Goal: Complete application form

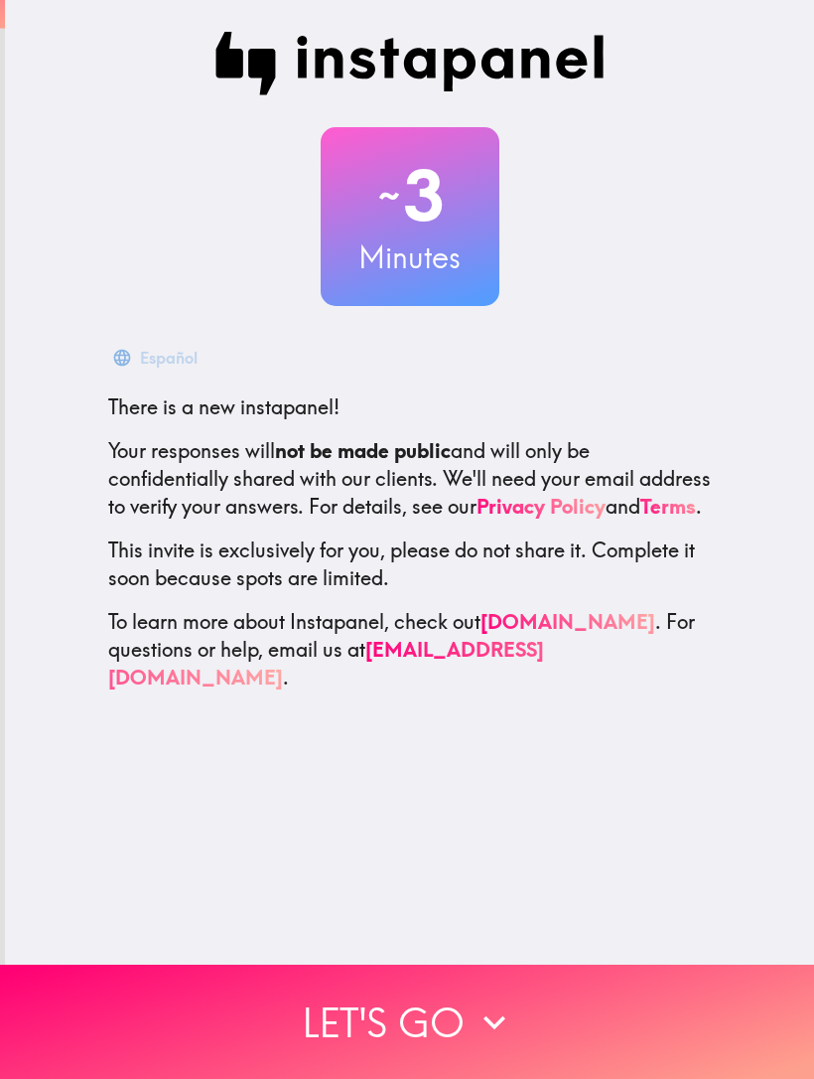
click at [553, 999] on button "Let's go" at bounding box center [407, 1021] width 814 height 114
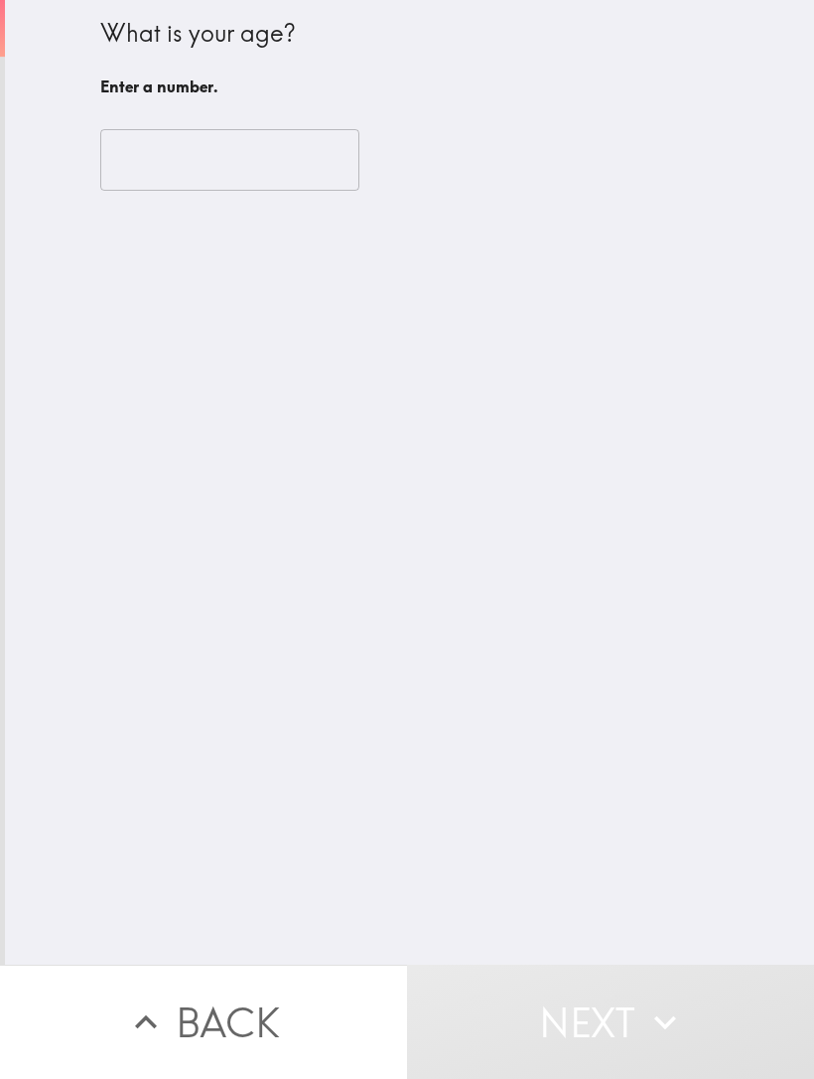
click at [128, 149] on input "number" at bounding box center [229, 160] width 259 height 62
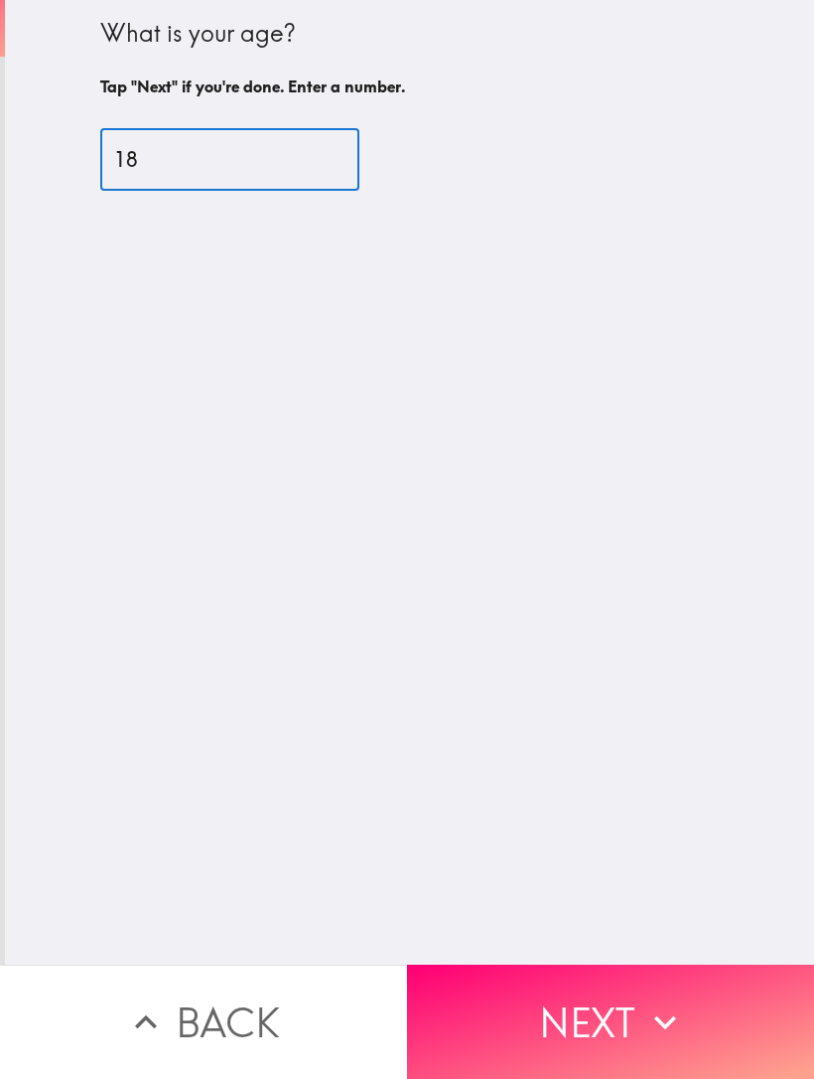
type input "18"
click at [622, 509] on div "What is your age? Tap "Next" if you're done. Enter a number. 18 ​" at bounding box center [409, 482] width 809 height 964
click at [551, 997] on button "Next" at bounding box center [610, 1021] width 407 height 114
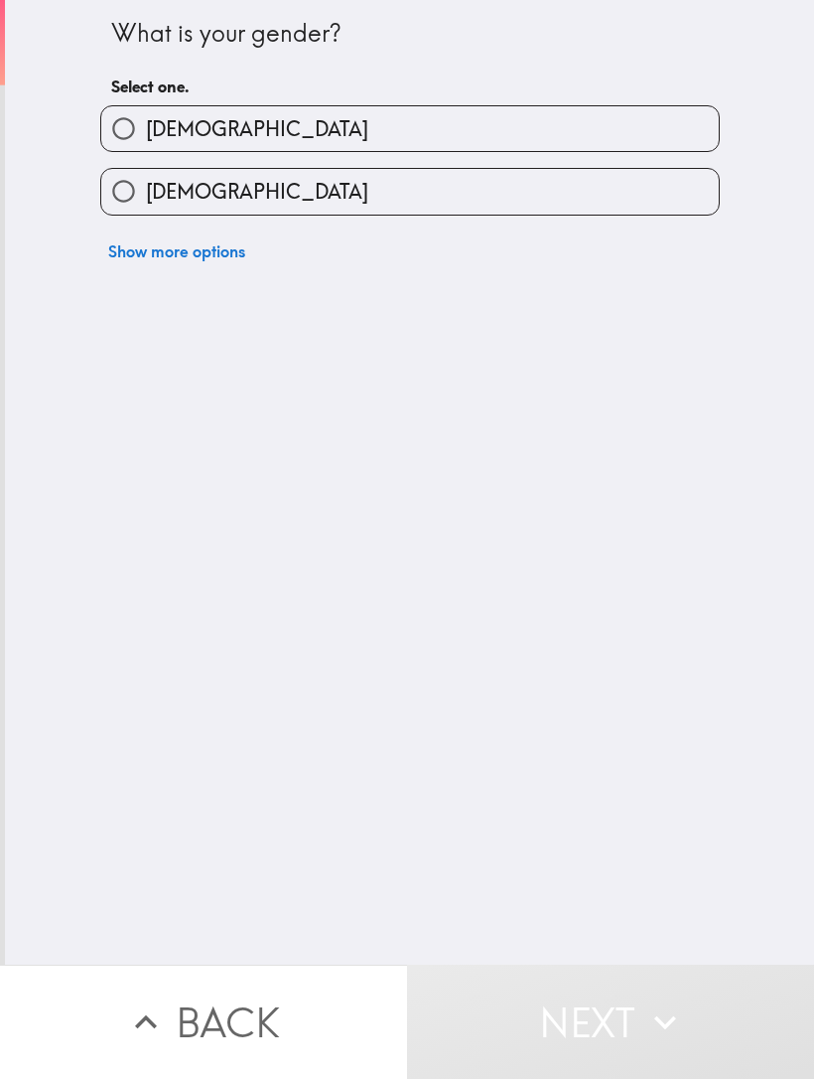
click at [139, 175] on input "[DEMOGRAPHIC_DATA]" at bounding box center [123, 191] width 45 height 45
radio input "true"
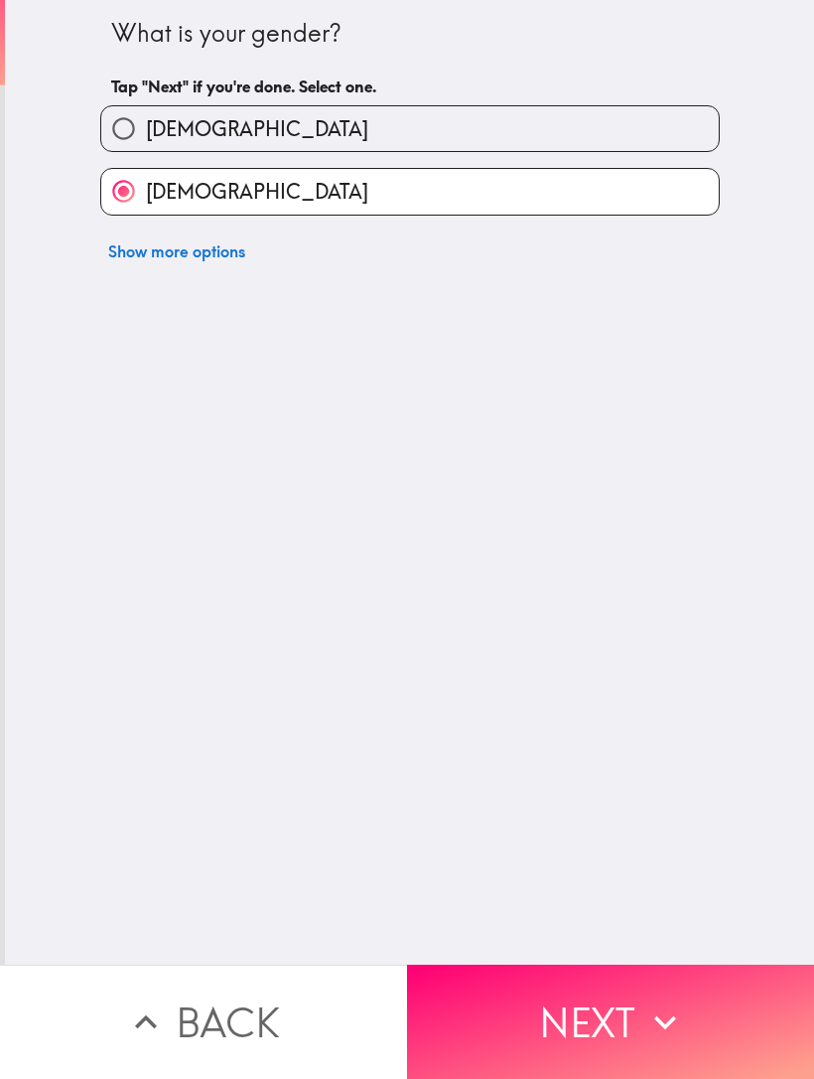
click at [560, 1014] on button "Next" at bounding box center [610, 1021] width 407 height 114
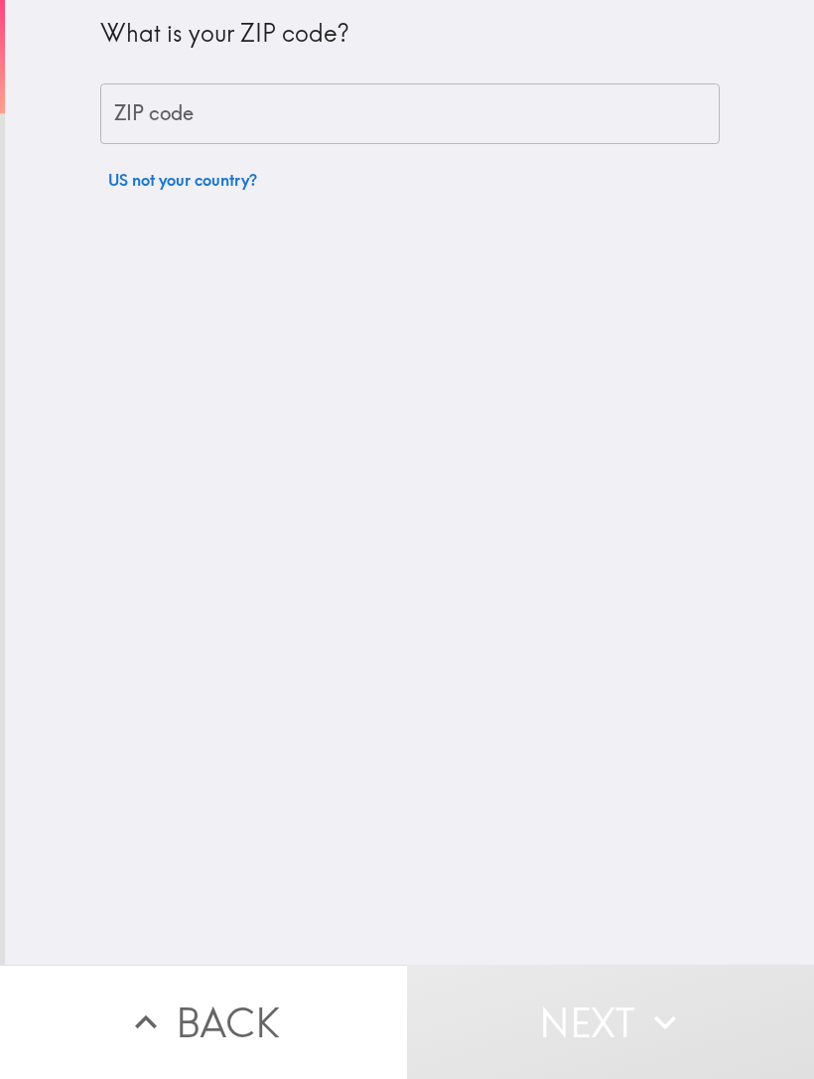
click at [136, 127] on input "ZIP code" at bounding box center [410, 114] width 620 height 62
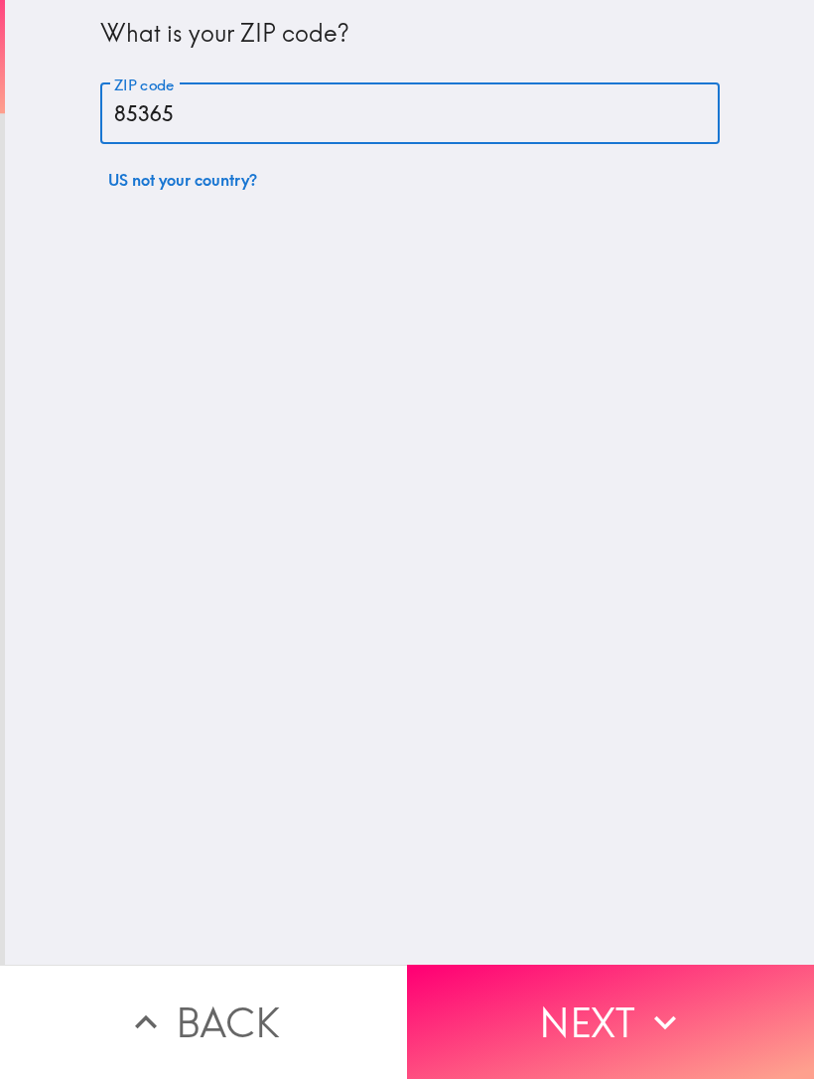
type input "85365"
click at [668, 630] on div "What is your ZIP code? ZIP code 85365 ZIP code US not your country?" at bounding box center [409, 482] width 809 height 964
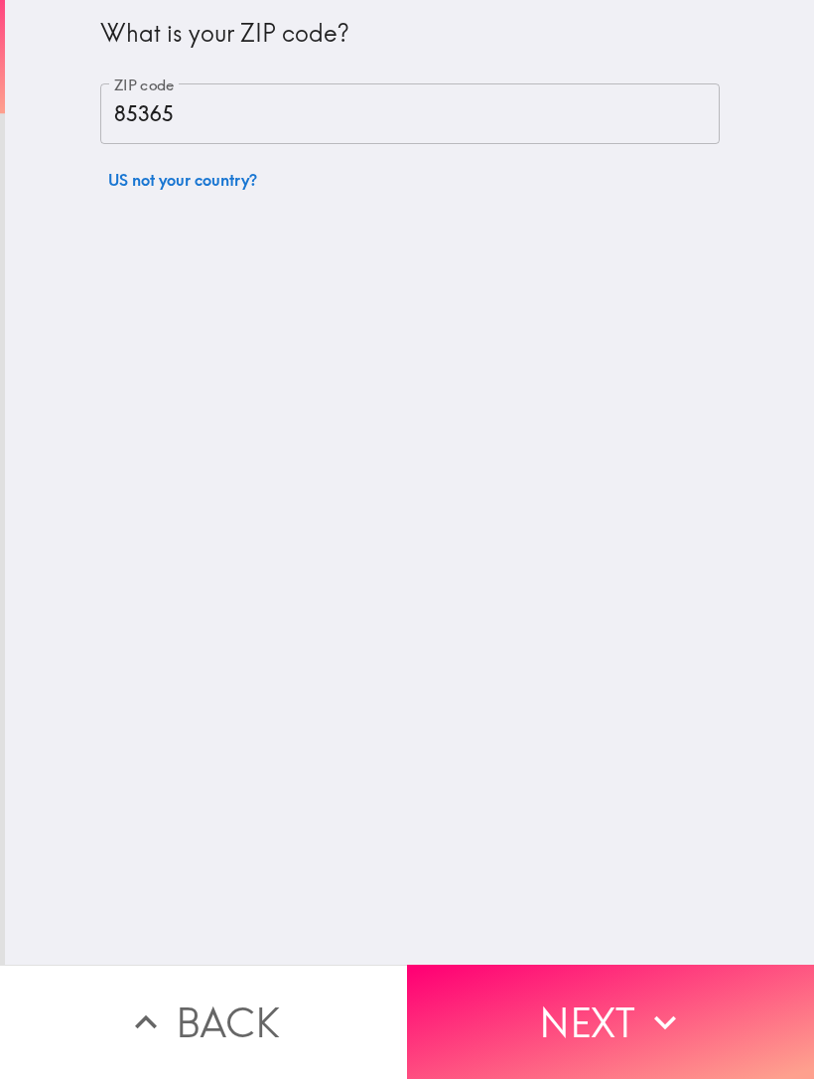
click at [610, 1013] on button "Next" at bounding box center [610, 1021] width 407 height 114
